Goal: Information Seeking & Learning: Compare options

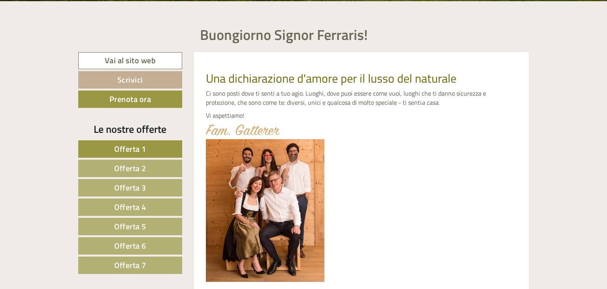
scroll to position [333, 0]
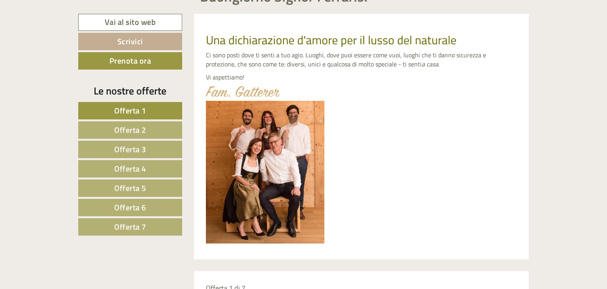
click at [137, 127] on span "Offerta 2" at bounding box center [130, 130] width 32 height 12
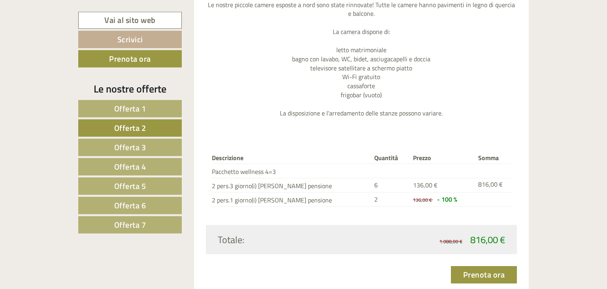
scroll to position [896, 0]
click at [117, 145] on span "Offerta 3" at bounding box center [130, 147] width 32 height 12
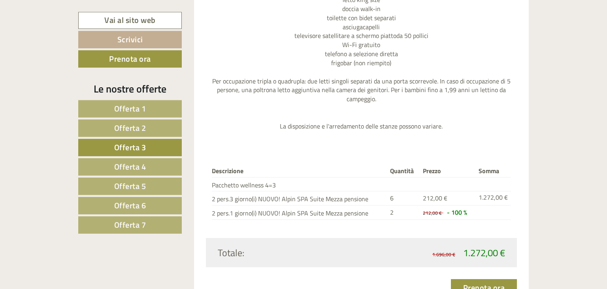
scroll to position [1063, 0]
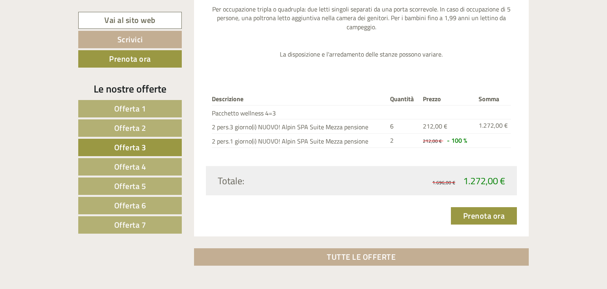
click at [120, 166] on span "Offerta 4" at bounding box center [130, 166] width 32 height 12
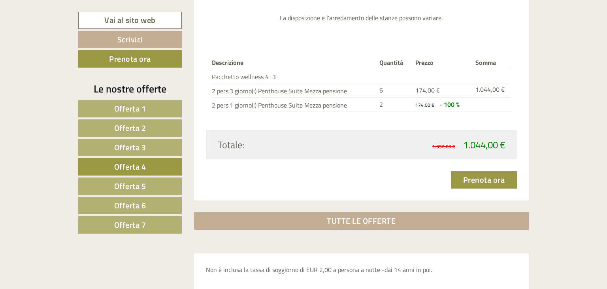
click at [130, 182] on span "Offerta 5" at bounding box center [130, 186] width 32 height 12
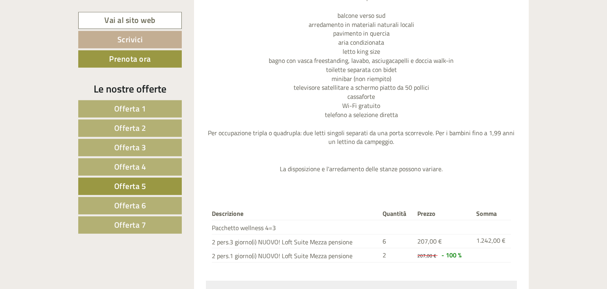
scroll to position [980, 0]
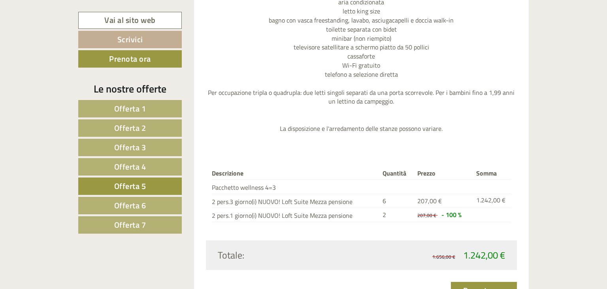
click at [127, 206] on span "Offerta 6" at bounding box center [130, 205] width 32 height 12
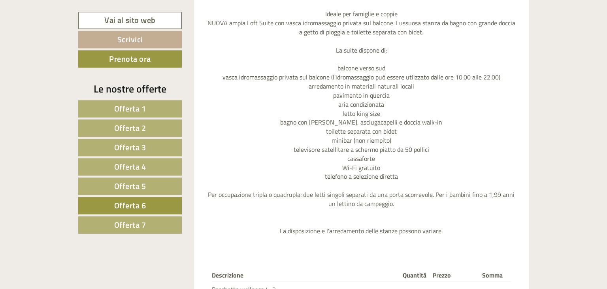
scroll to position [855, 0]
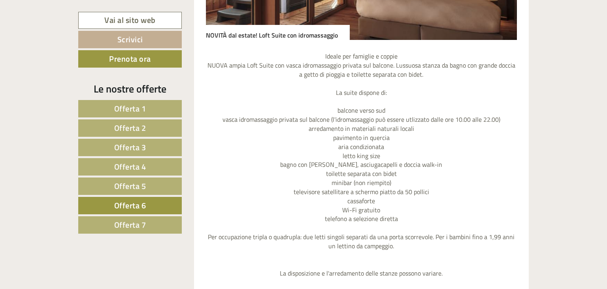
click at [128, 110] on span "Offerta 1" at bounding box center [130, 108] width 32 height 12
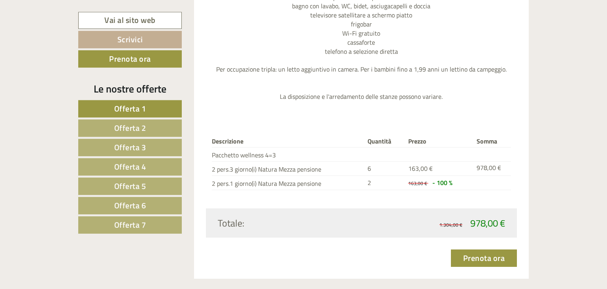
scroll to position [980, 0]
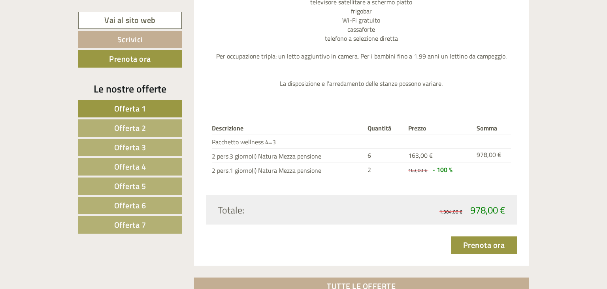
click at [126, 130] on span "Offerta 2" at bounding box center [130, 128] width 32 height 12
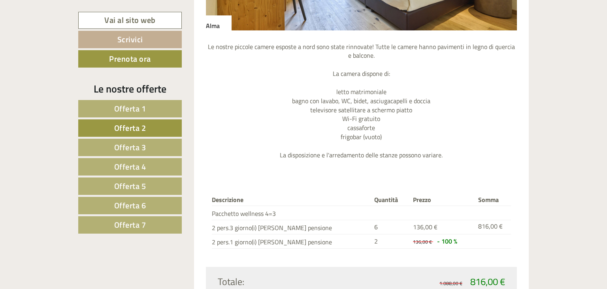
scroll to position [938, 0]
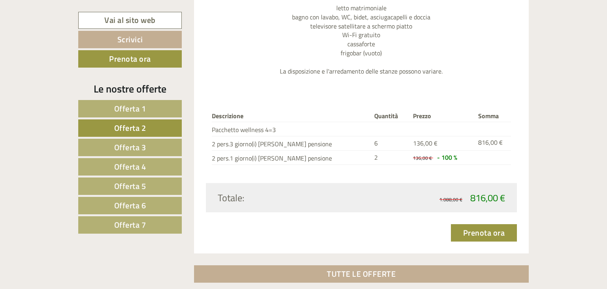
click at [139, 147] on span "Offerta 3" at bounding box center [130, 147] width 32 height 12
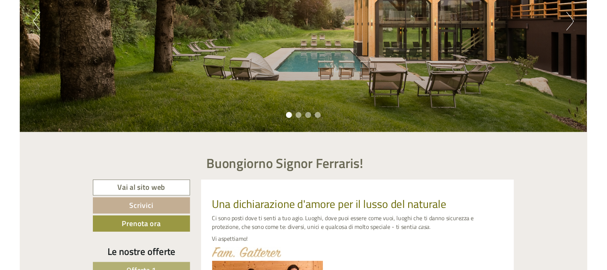
scroll to position [145, 0]
